Goal: Entertainment & Leisure: Consume media (video, audio)

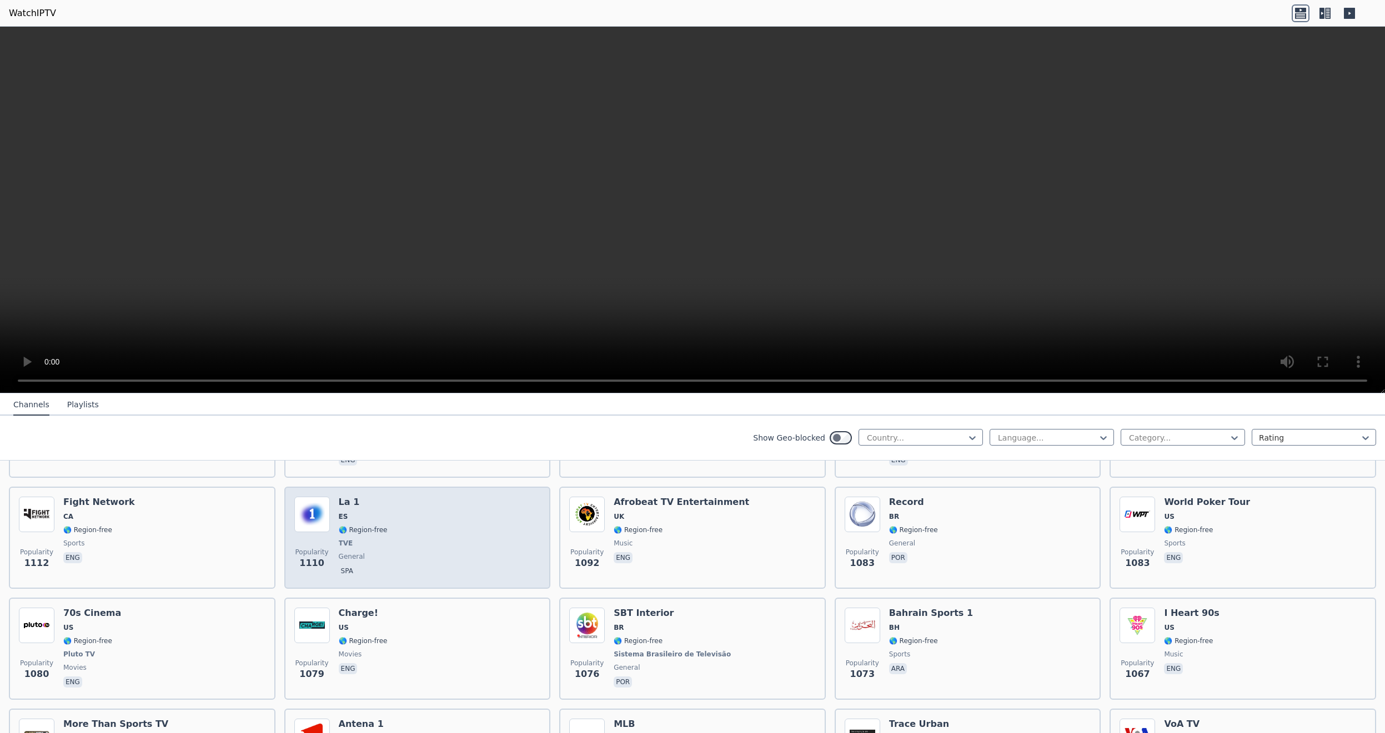
scroll to position [1133, 0]
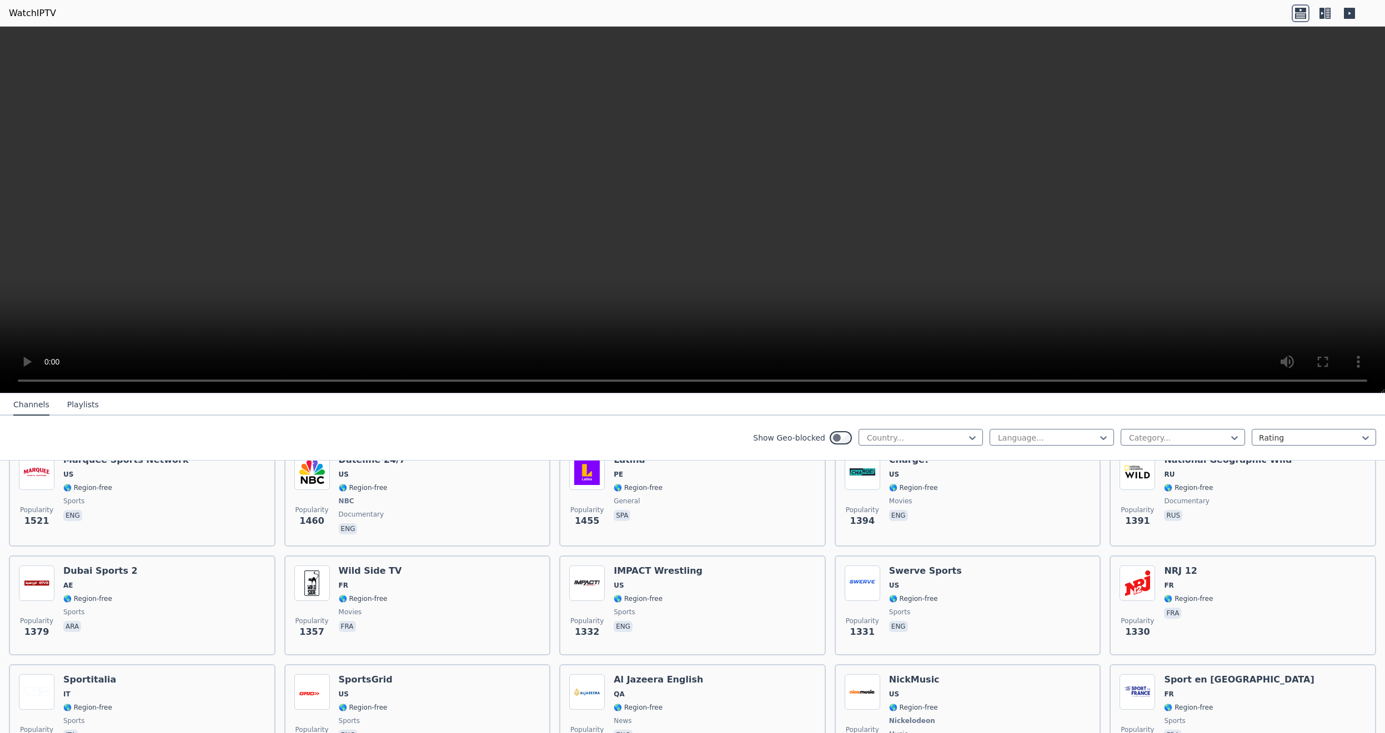
click at [1323, 17] on icon at bounding box center [1321, 13] width 5 height 11
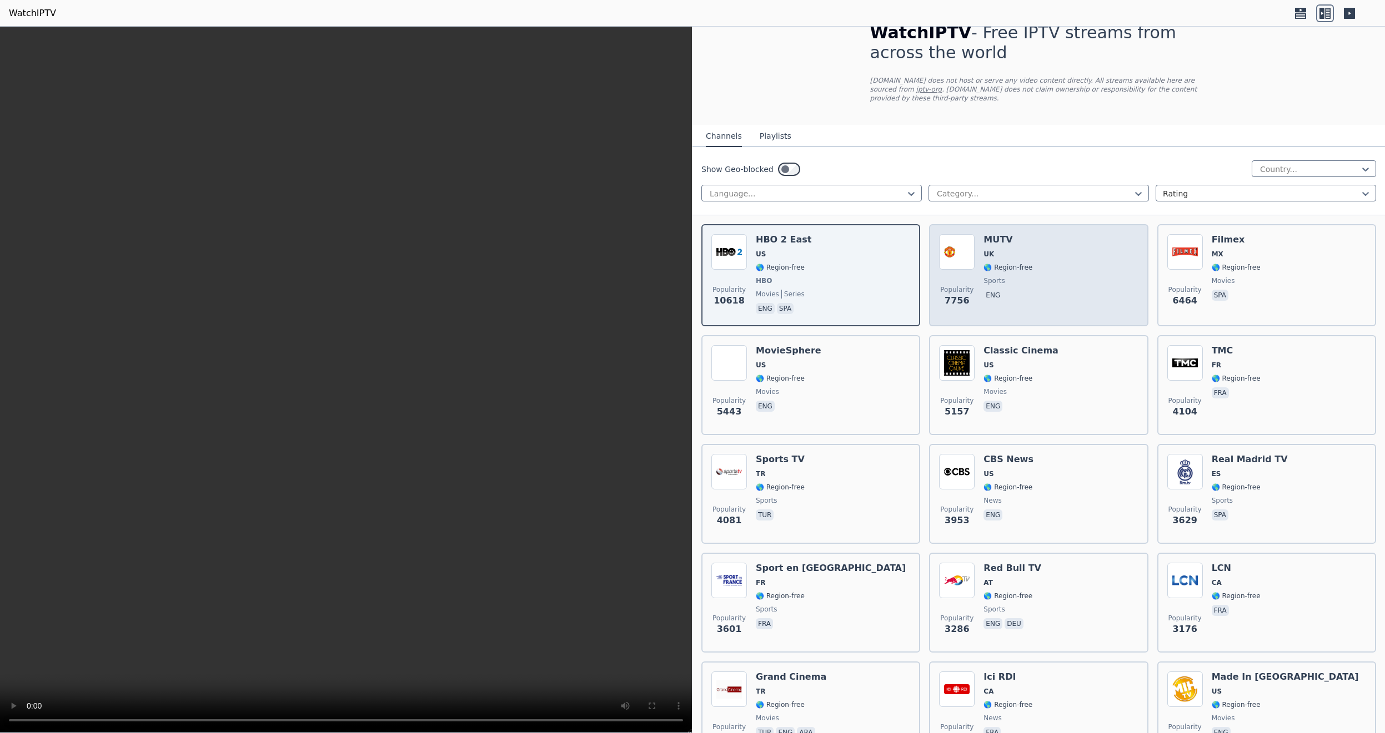
scroll to position [0, 0]
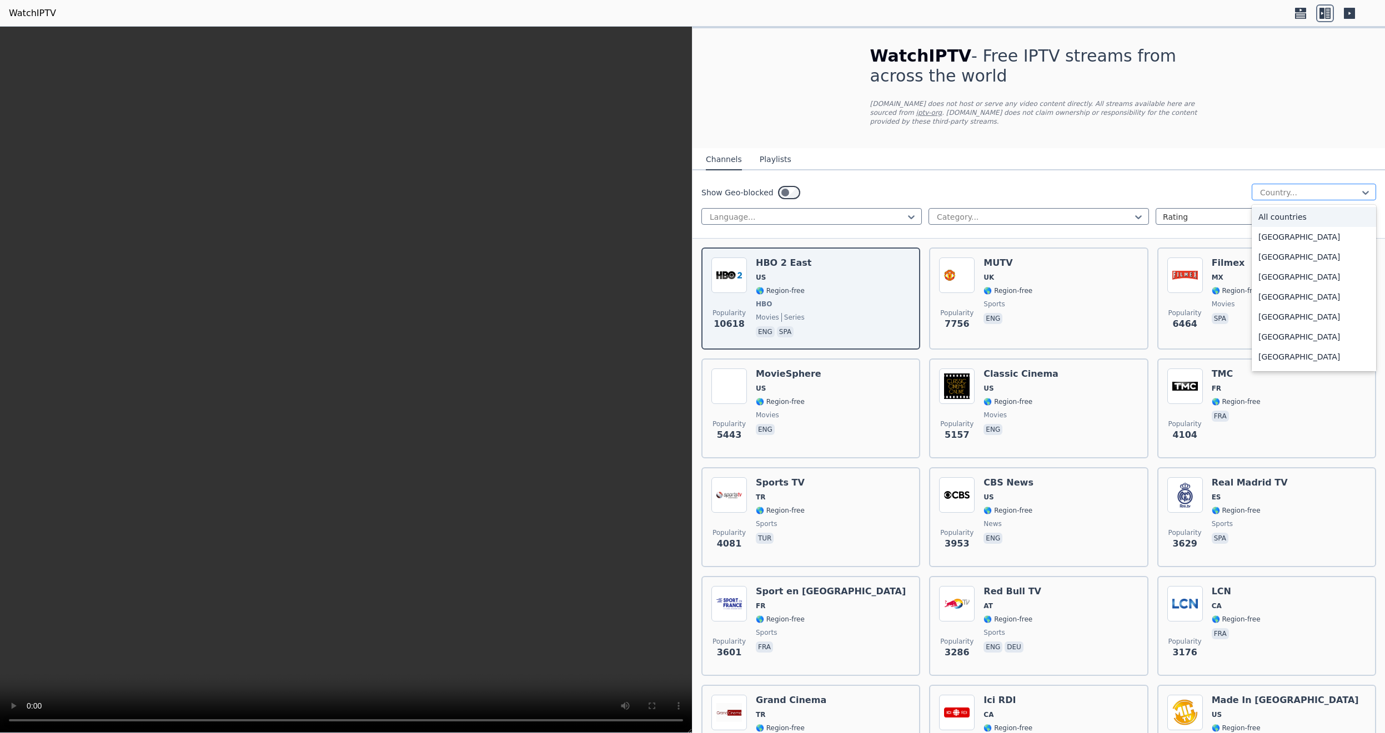
click at [1284, 187] on div at bounding box center [1309, 192] width 101 height 11
click at [1287, 335] on div "[GEOGRAPHIC_DATA]" at bounding box center [1314, 330] width 124 height 20
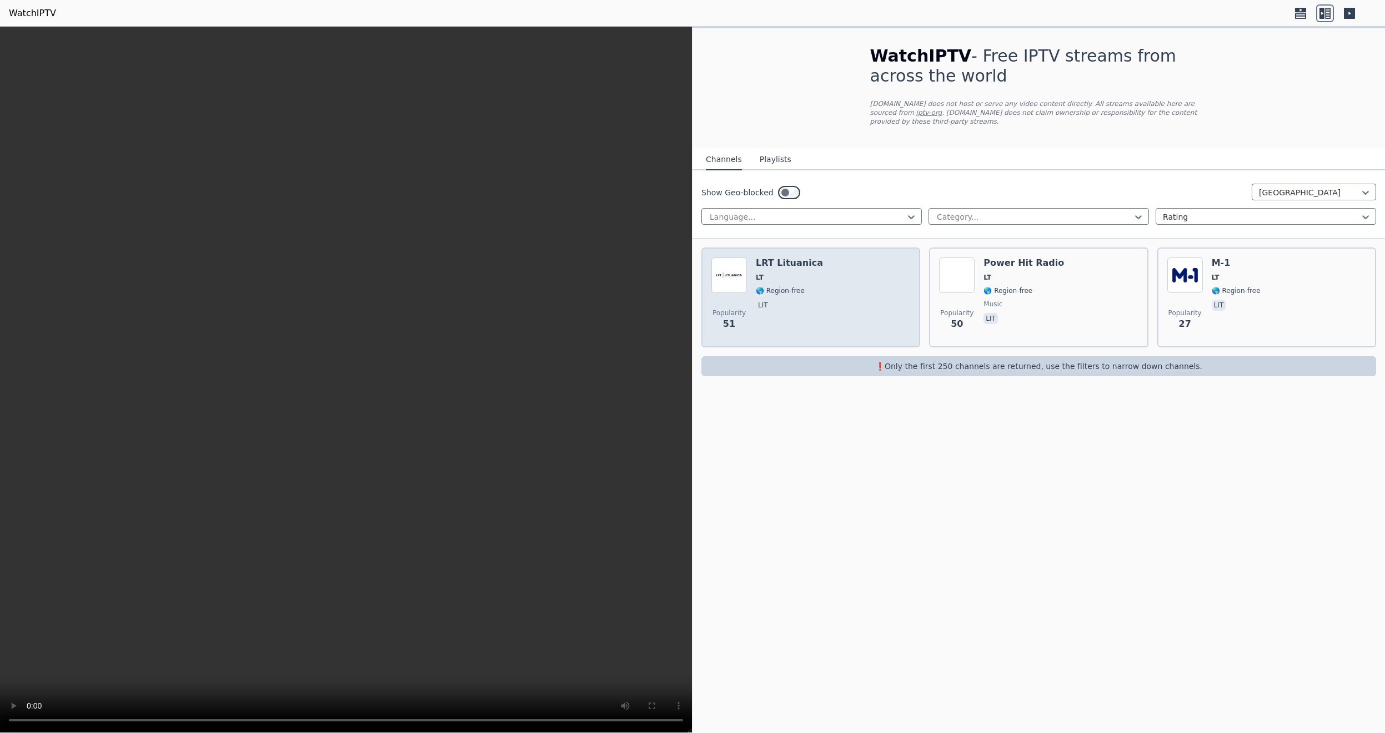
click at [823, 263] on div "Popularity 51 LRT Lituanica LT 🌎 Region-free lit" at bounding box center [810, 298] width 199 height 80
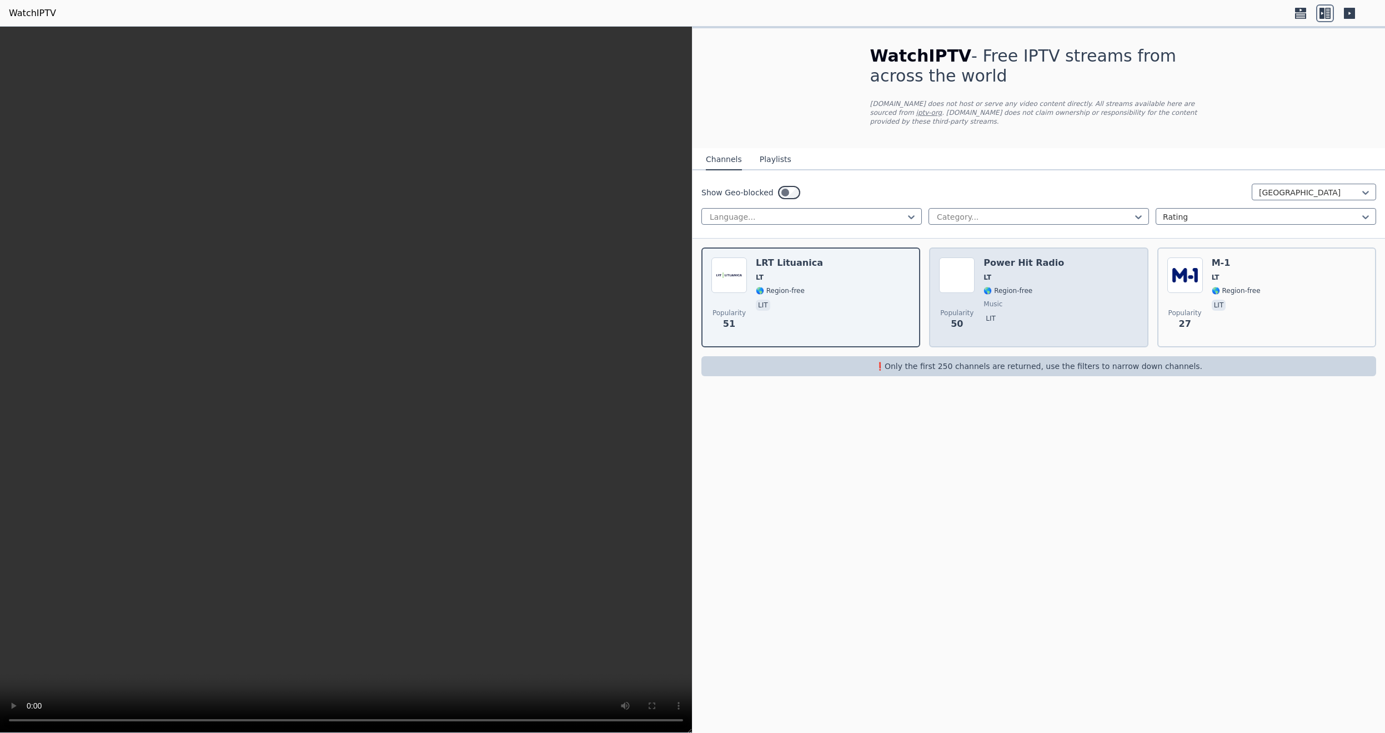
click at [1078, 262] on div "Popularity 50 Power Hit Radio LT 🌎 Region-free music lit" at bounding box center [1038, 298] width 199 height 80
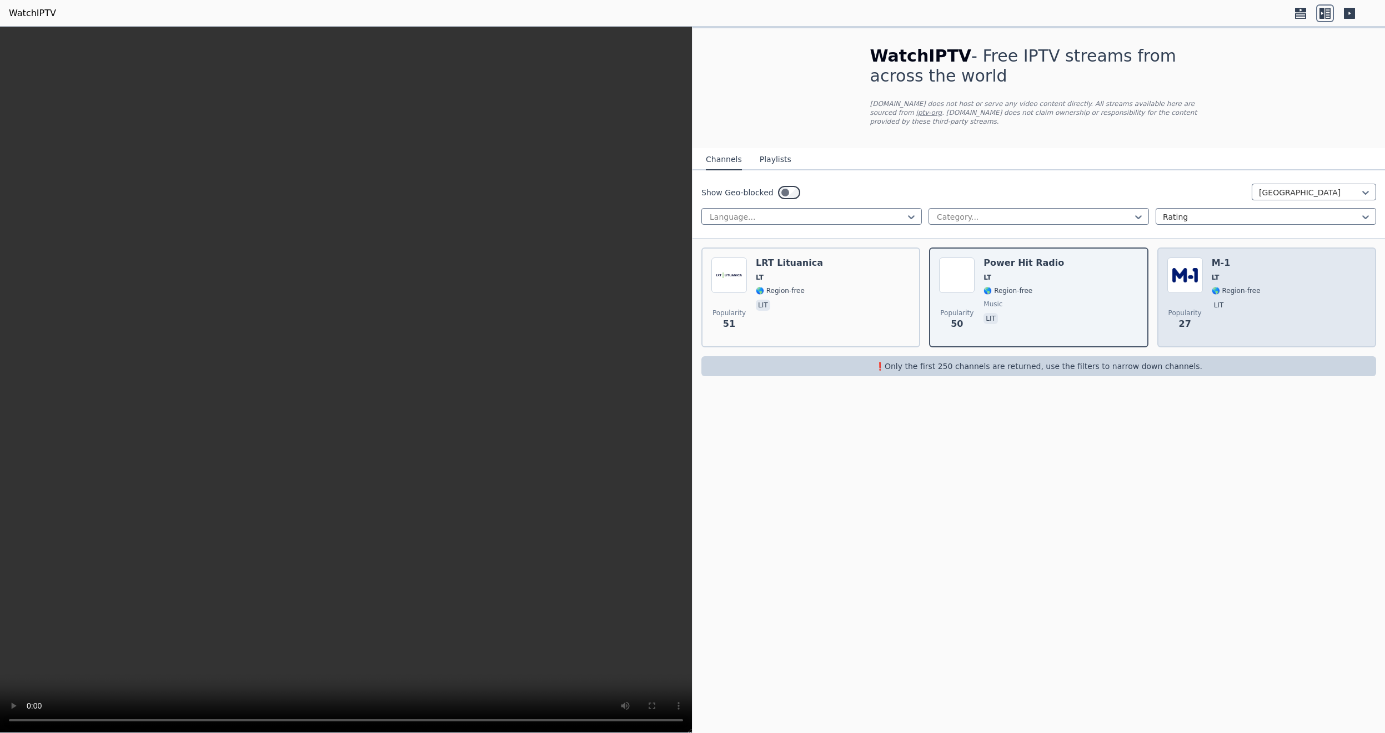
click at [1314, 272] on div "Popularity 27 M-1 LT 🌎 Region-free lit" at bounding box center [1266, 298] width 199 height 80
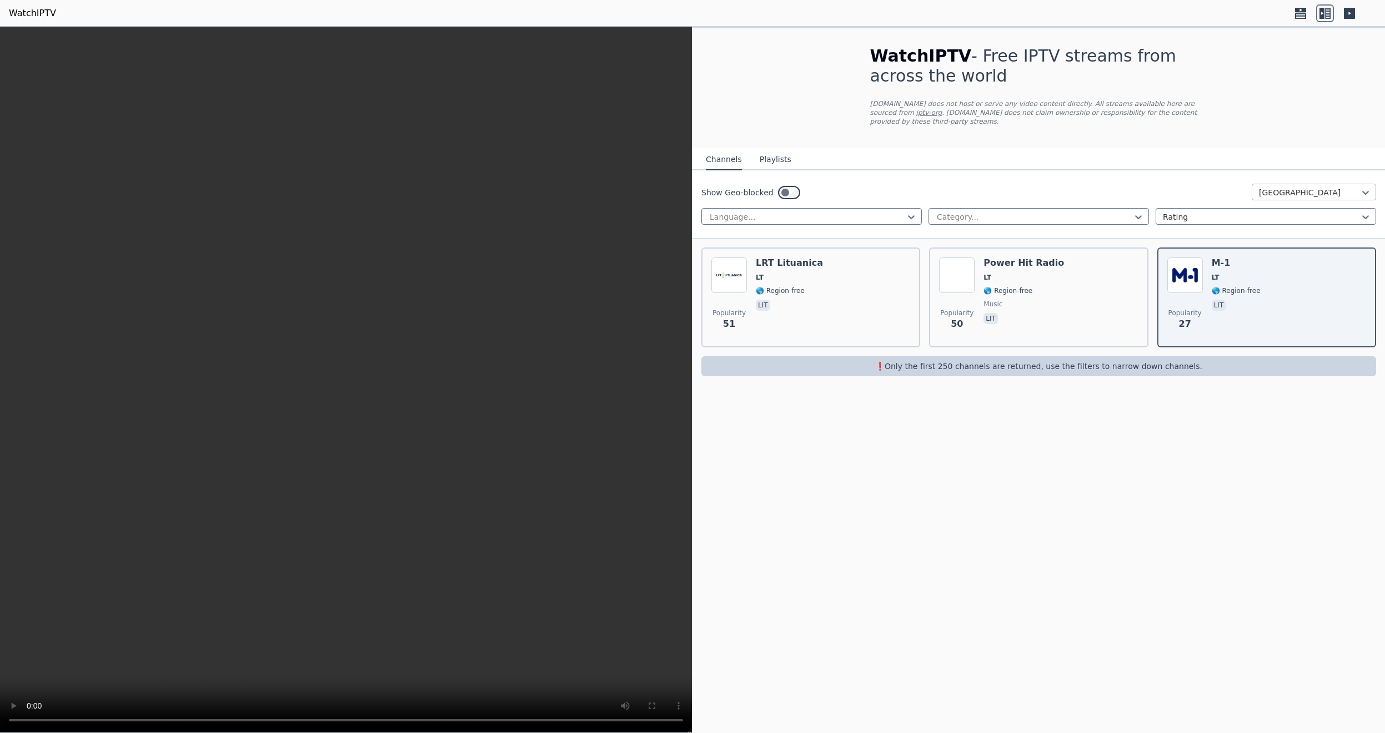
click at [1303, 184] on div "[GEOGRAPHIC_DATA]" at bounding box center [1314, 192] width 124 height 17
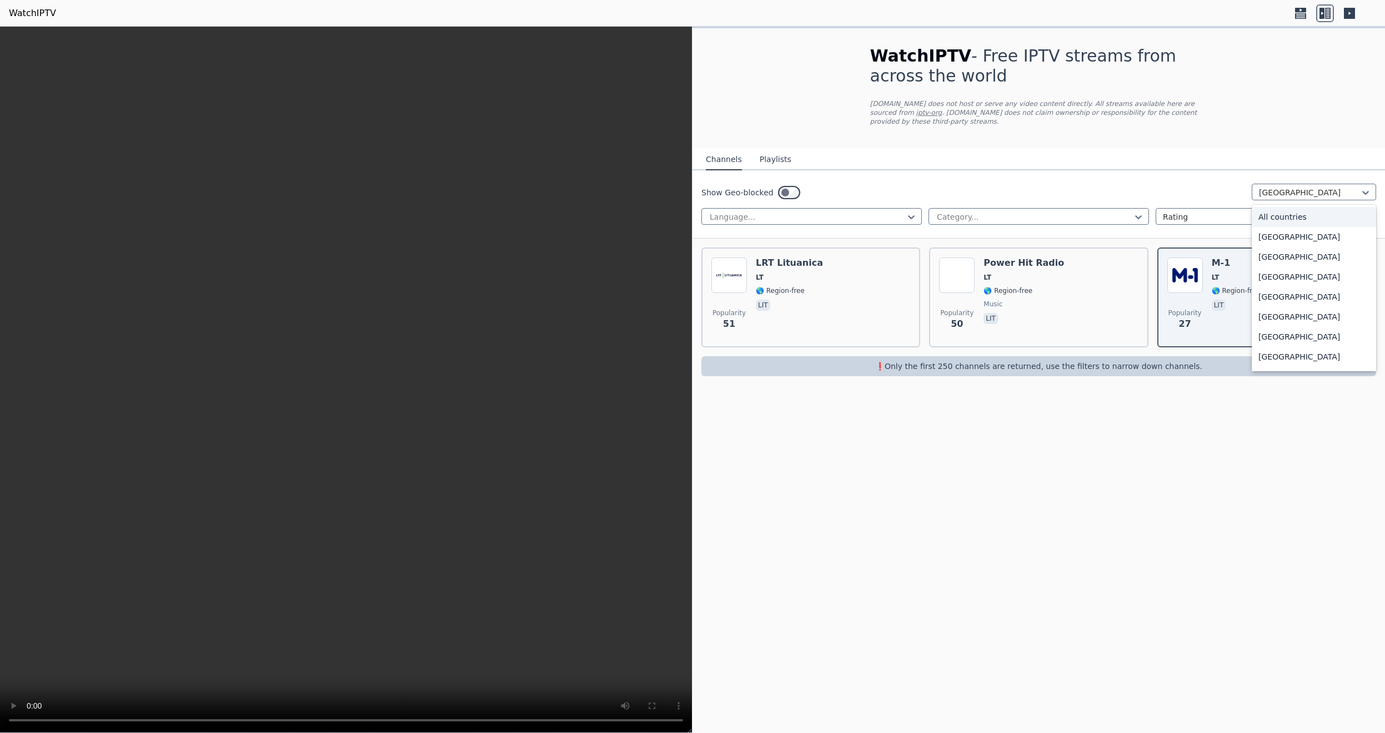
click at [1287, 209] on div "All countries" at bounding box center [1314, 217] width 124 height 20
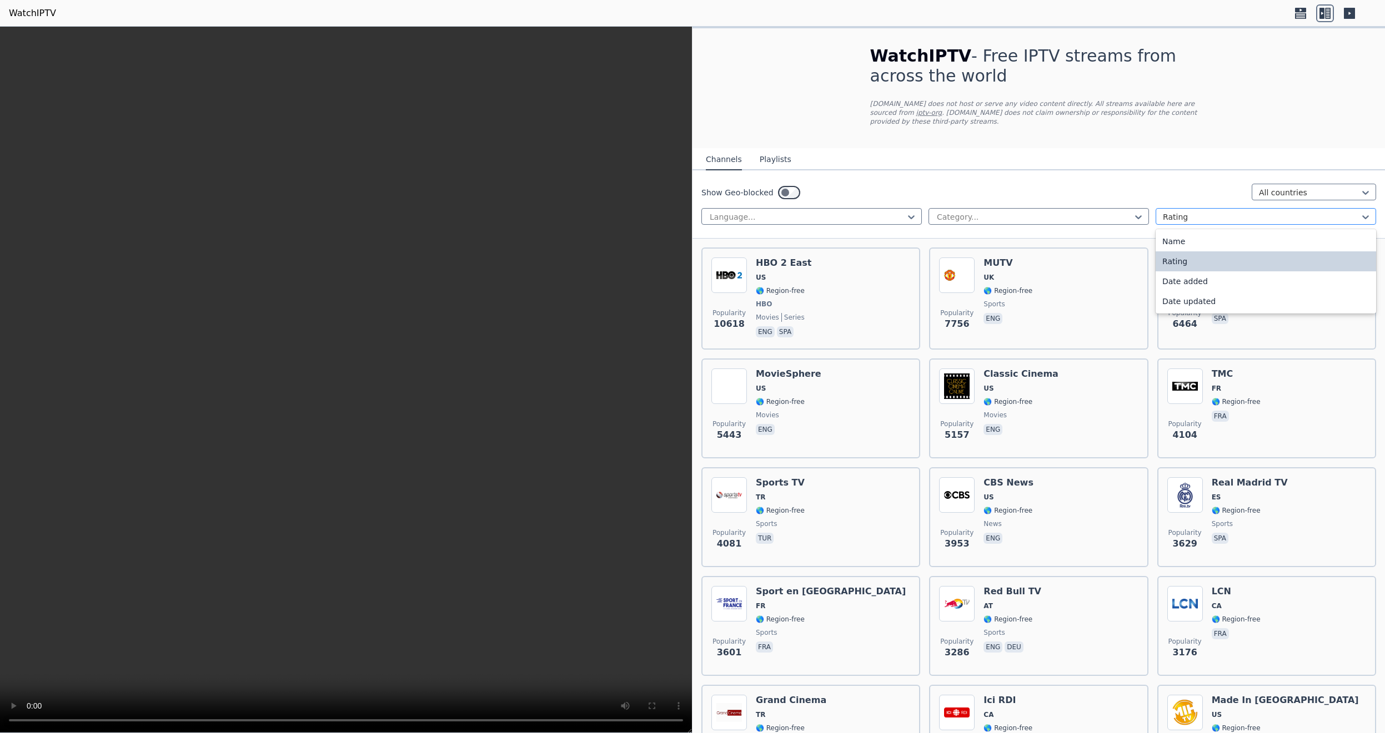
click at [1195, 212] on div at bounding box center [1261, 217] width 197 height 11
click at [967, 212] on div at bounding box center [1034, 217] width 197 height 11
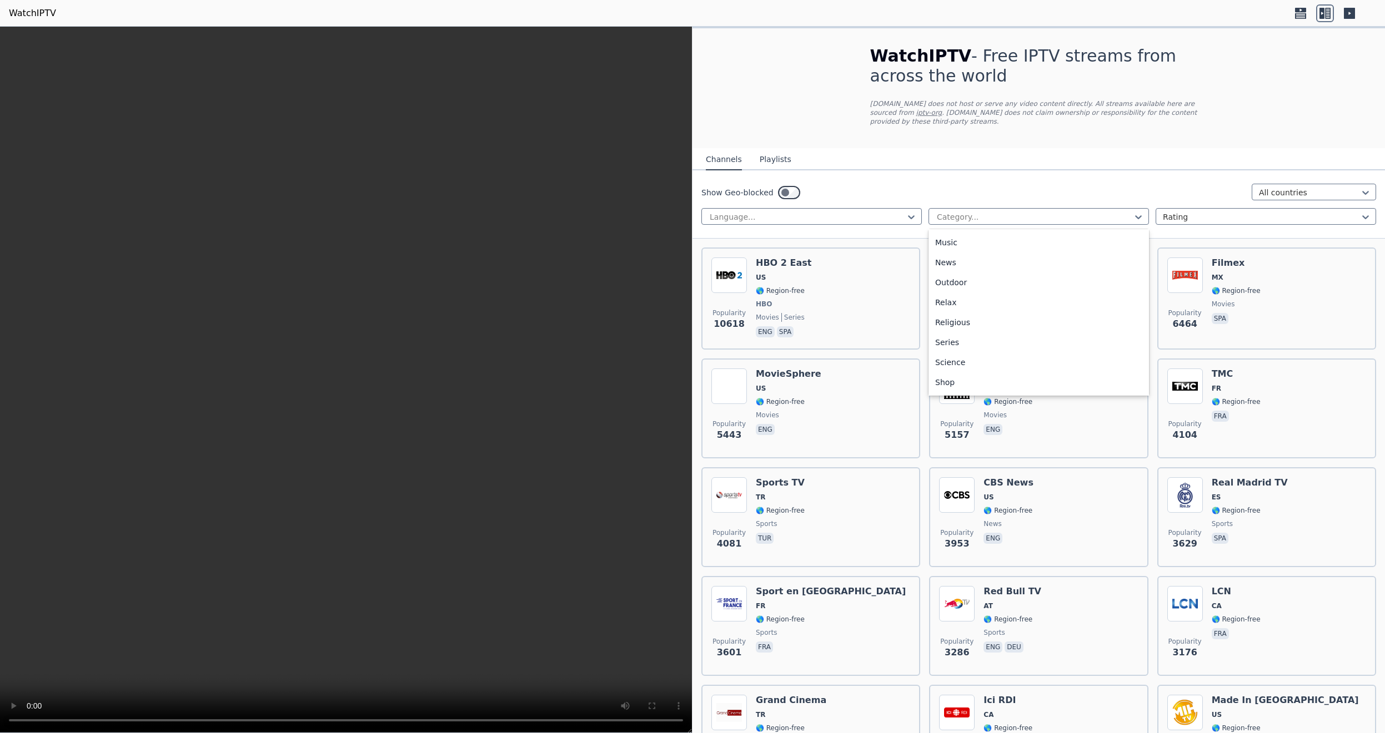
scroll to position [378, 0]
click at [962, 334] on div "Sports" at bounding box center [1038, 344] width 220 height 20
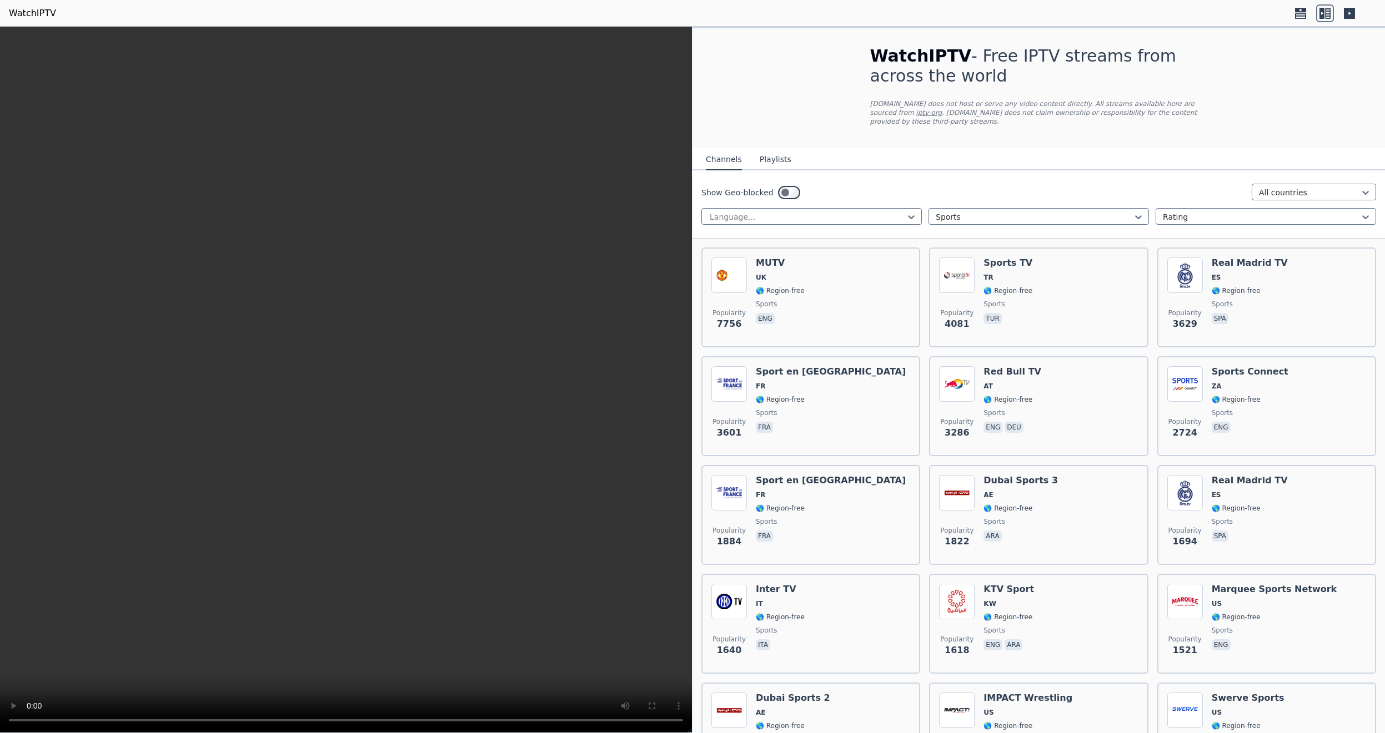
click at [1037, 170] on div "Show Geo-blocked All countries Language... option Sports, selected. Sports Rati…" at bounding box center [1038, 204] width 692 height 68
click at [1047, 194] on div "Show Geo-blocked All countries Language... Sports Rating" at bounding box center [1038, 204] width 692 height 68
click at [1039, 212] on div at bounding box center [1034, 217] width 197 height 11
click at [978, 239] on div "All categories" at bounding box center [1038, 242] width 220 height 20
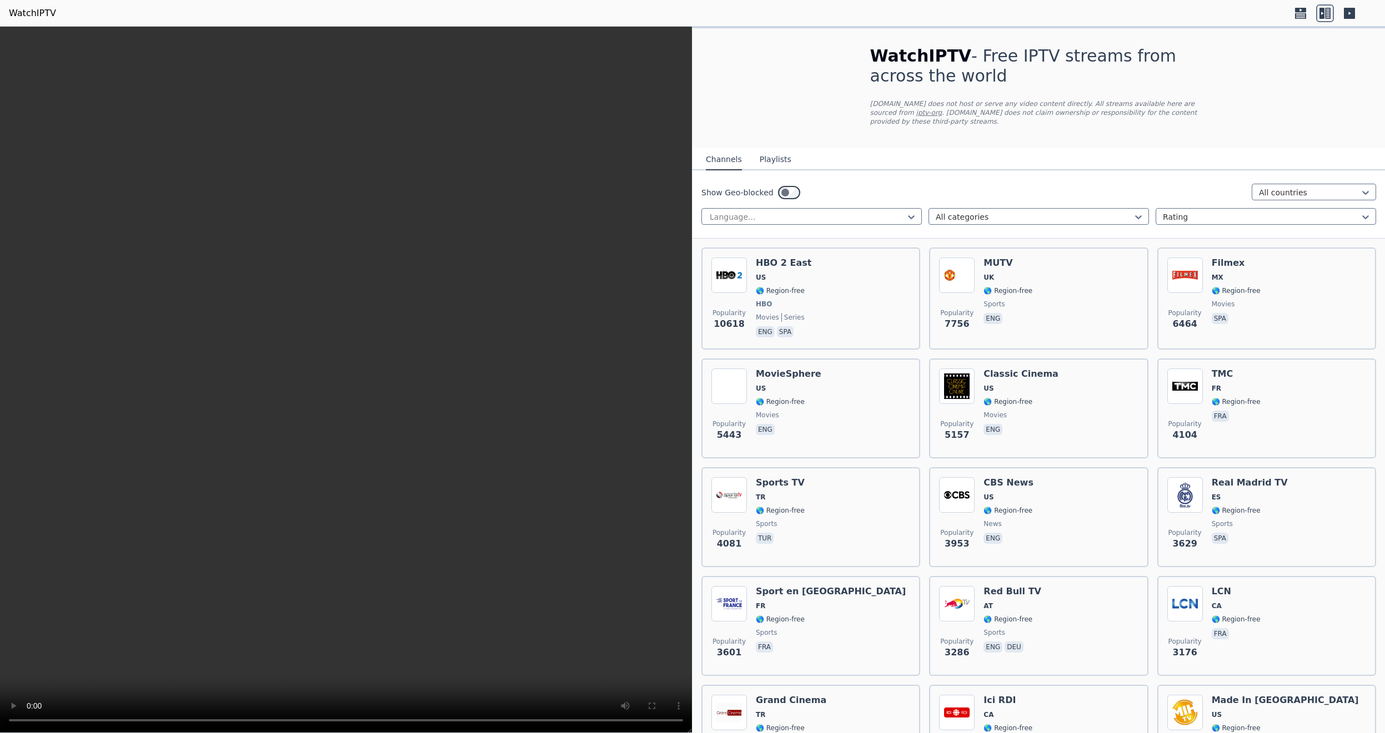
click at [952, 184] on div "Show Geo-blocked All countries" at bounding box center [1038, 193] width 675 height 18
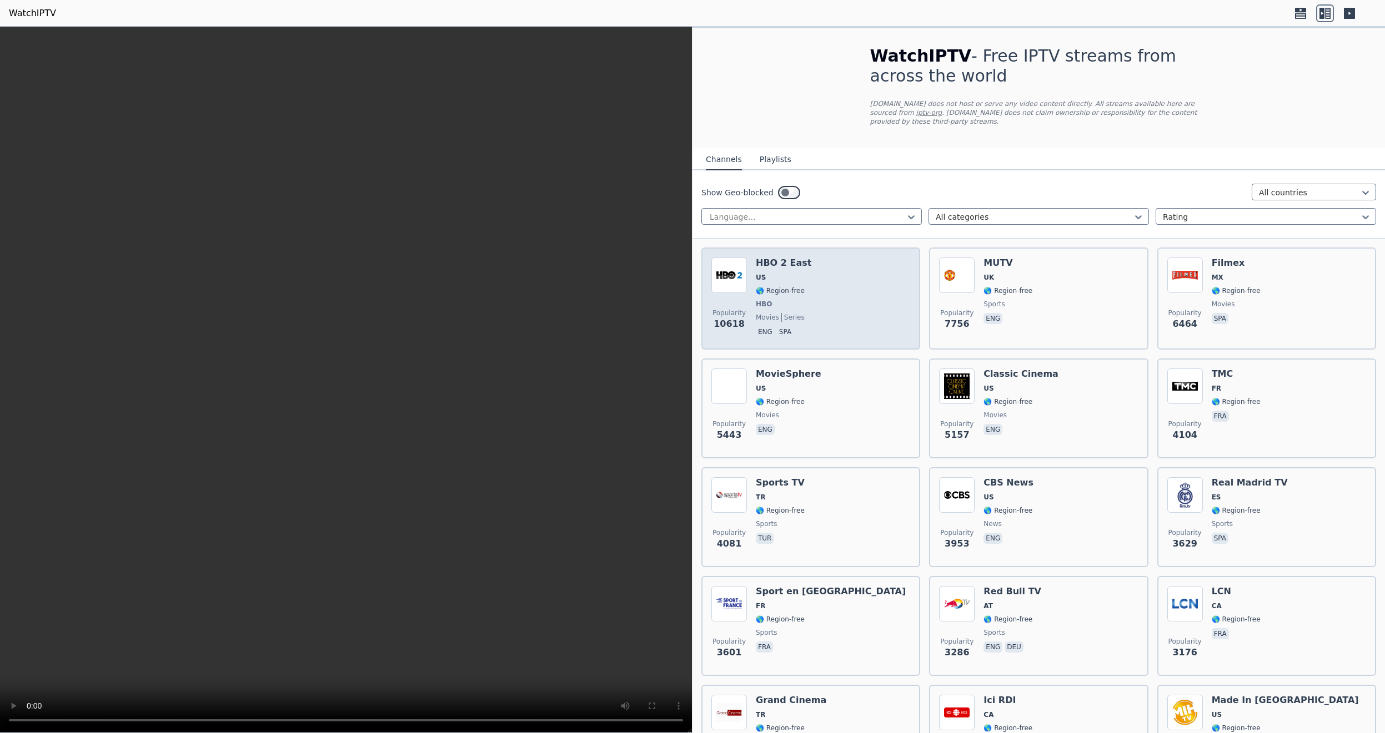
click at [856, 271] on div "Popularity 10618 HBO 2 East US 🌎 Region-free HBO movies series eng spa" at bounding box center [810, 299] width 199 height 82
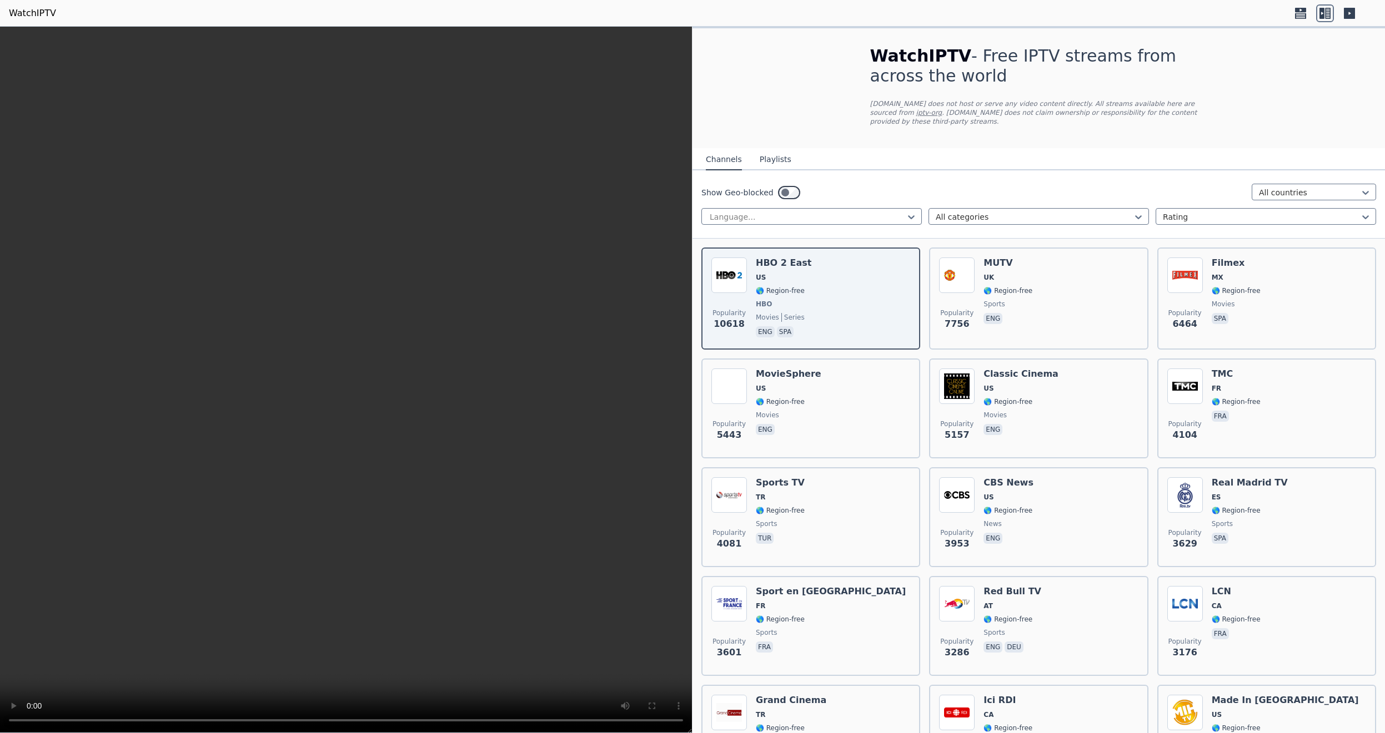
click at [870, 184] on div "Show Geo-blocked All countries" at bounding box center [1038, 193] width 675 height 18
click at [767, 150] on button "Playlists" at bounding box center [776, 159] width 32 height 21
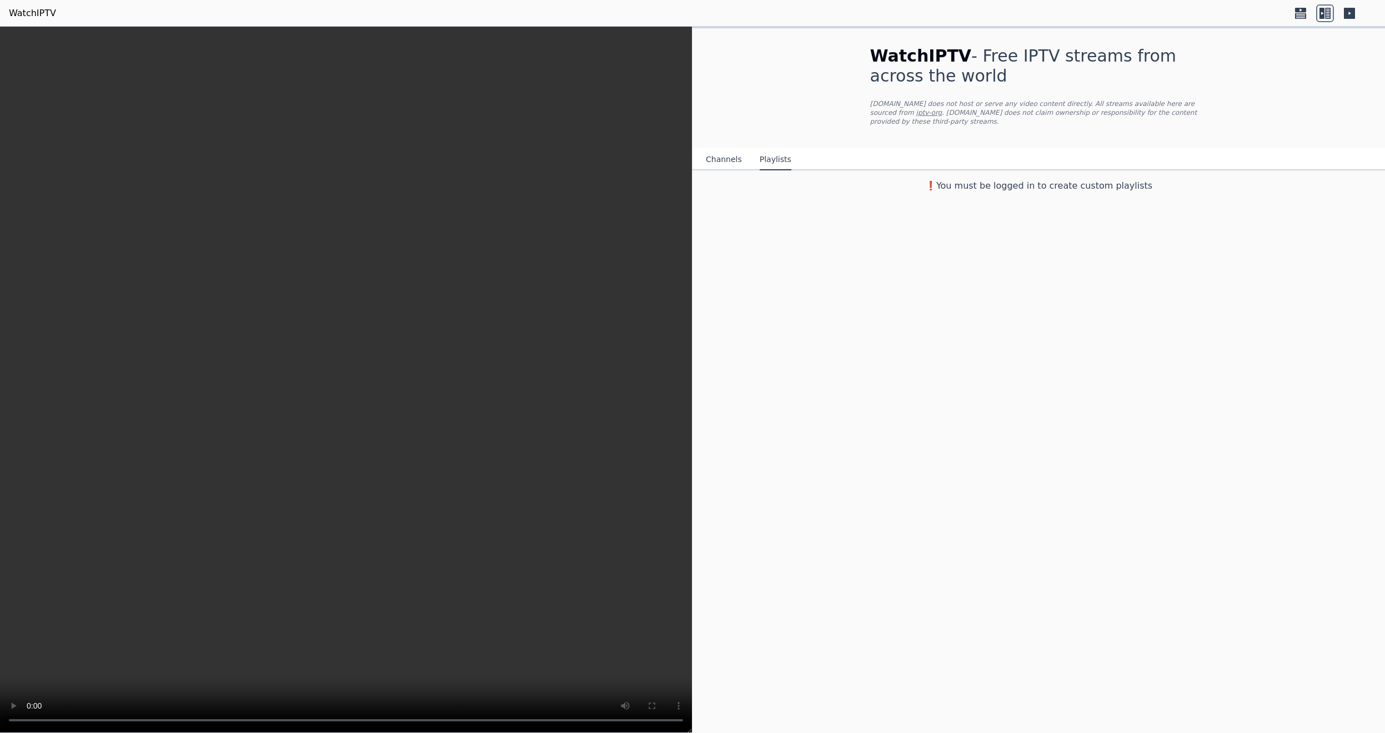
click at [738, 150] on div "Channels Playlists" at bounding box center [748, 159] width 103 height 21
click at [729, 154] on button "Channels" at bounding box center [724, 159] width 36 height 21
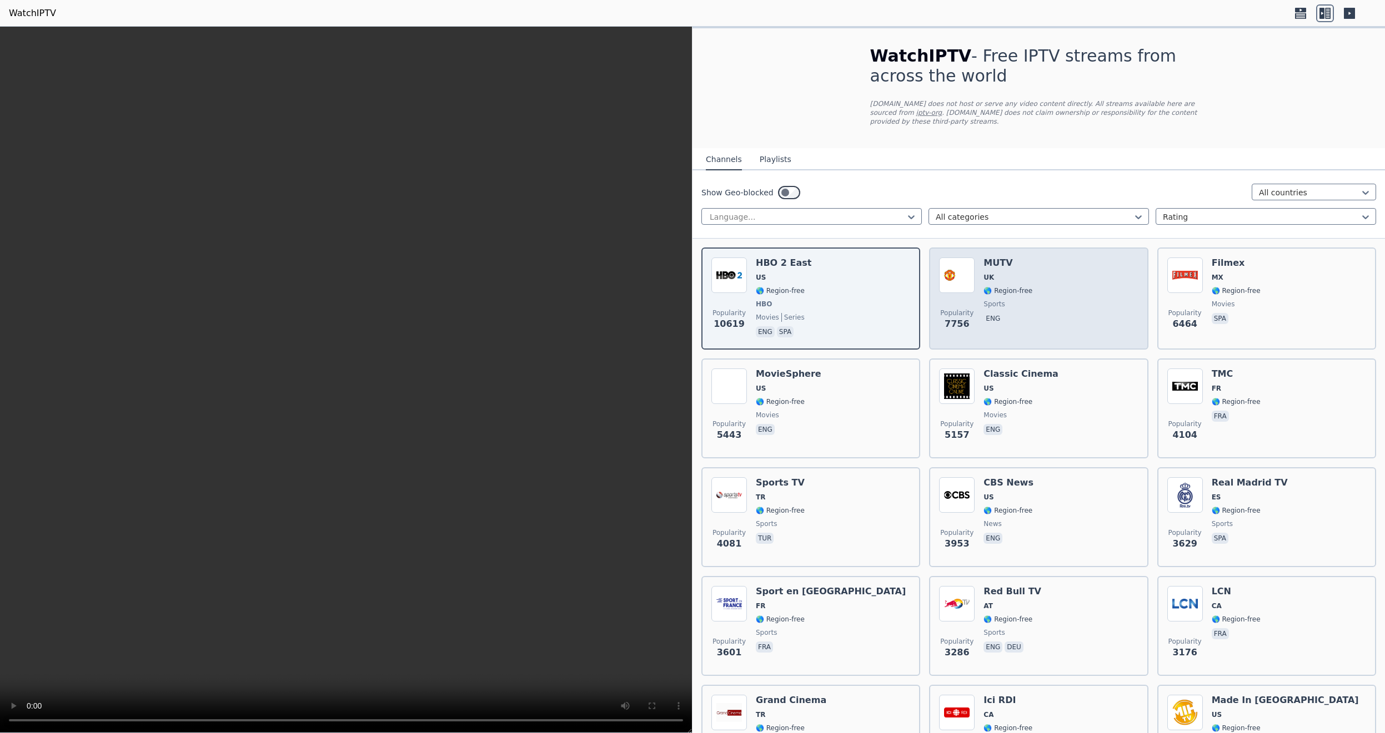
click at [1076, 280] on div "Popularity 7756 MUTV [GEOGRAPHIC_DATA] 🌎 Region-free sports eng" at bounding box center [1038, 299] width 199 height 82
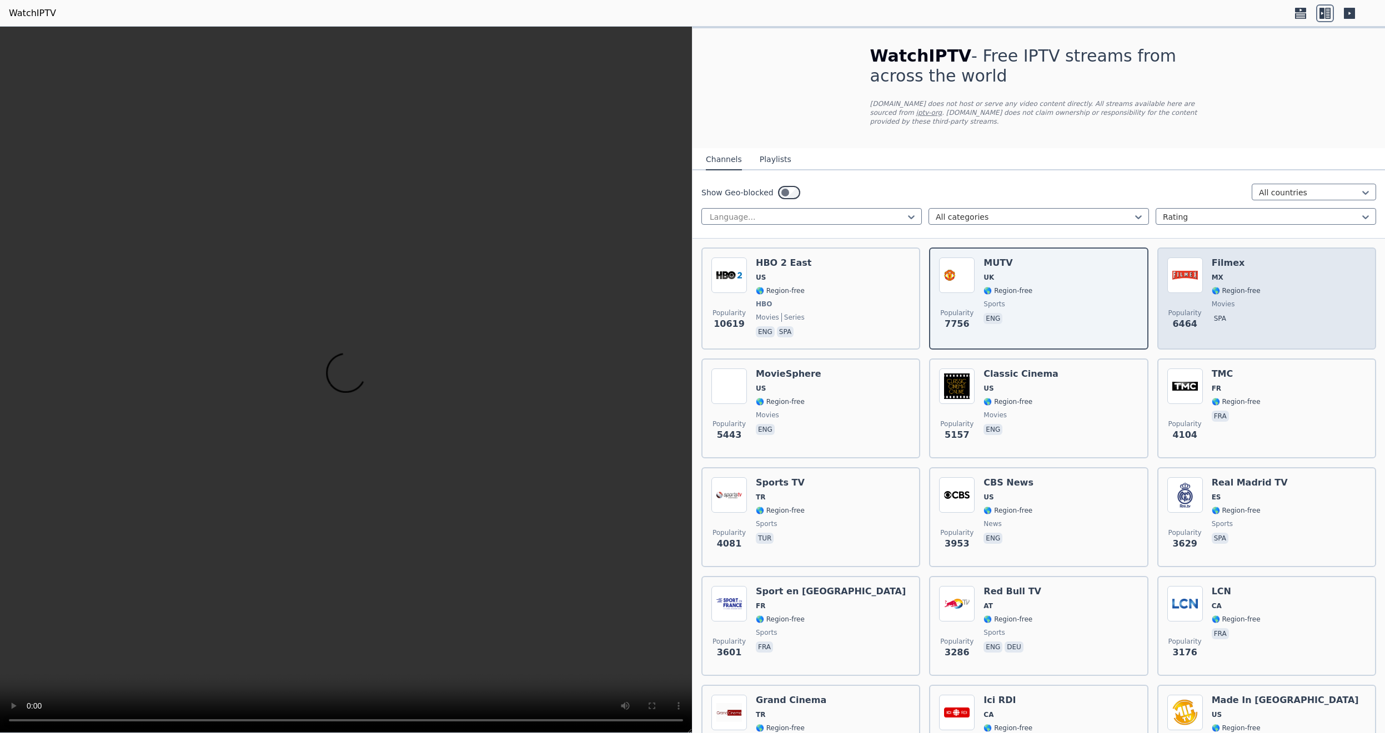
click at [1268, 275] on div "Popularity 6464 Filmex MX 🌎 Region-free movies spa" at bounding box center [1266, 299] width 199 height 82
